Goal: Task Accomplishment & Management: Use online tool/utility

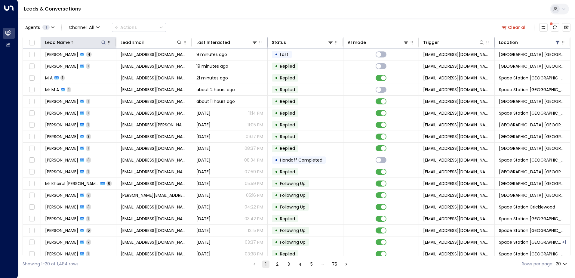
click at [101, 41] on icon at bounding box center [103, 42] width 5 height 5
type input "******"
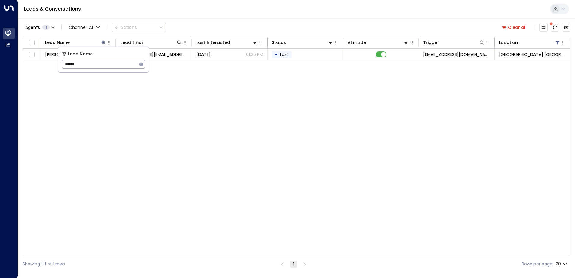
click at [205, 19] on div "Agents 1 Channel: All Actions Clear all Lead Name Lead Email Last Interacted St…" at bounding box center [297, 145] width 548 height 254
click at [104, 41] on icon at bounding box center [103, 42] width 5 height 5
click at [104, 42] on icon at bounding box center [104, 42] width 4 height 4
click at [140, 65] on icon "button" at bounding box center [141, 64] width 4 height 4
click at [123, 63] on input "text" at bounding box center [103, 64] width 83 height 11
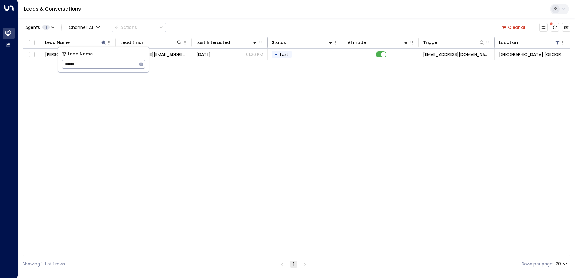
type input "******"
click at [305, 144] on div "Lead Name Lead Email Last Interacted Status AI mode Trigger Location [PERSON_NA…" at bounding box center [297, 146] width 548 height 219
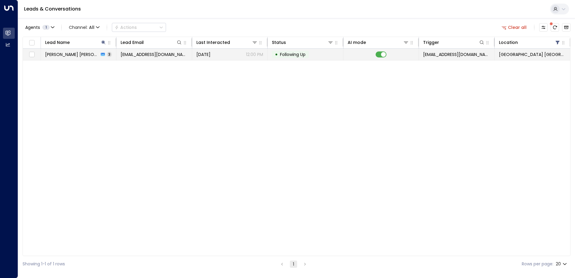
click at [137, 57] on td "[EMAIL_ADDRESS][DOMAIN_NAME]" at bounding box center [153, 54] width 75 height 11
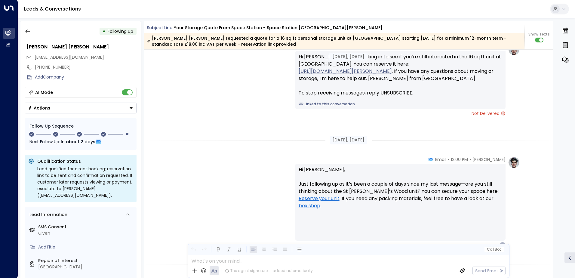
scroll to position [862, 0]
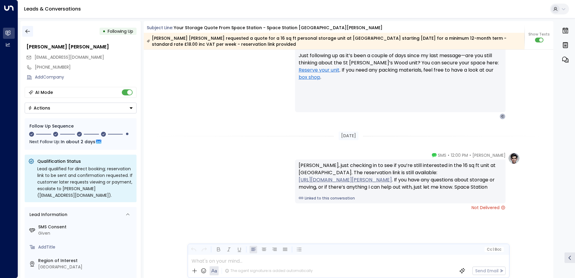
click at [27, 31] on icon "button" at bounding box center [28, 31] width 6 height 6
